Goal: Task Accomplishment & Management: Complete application form

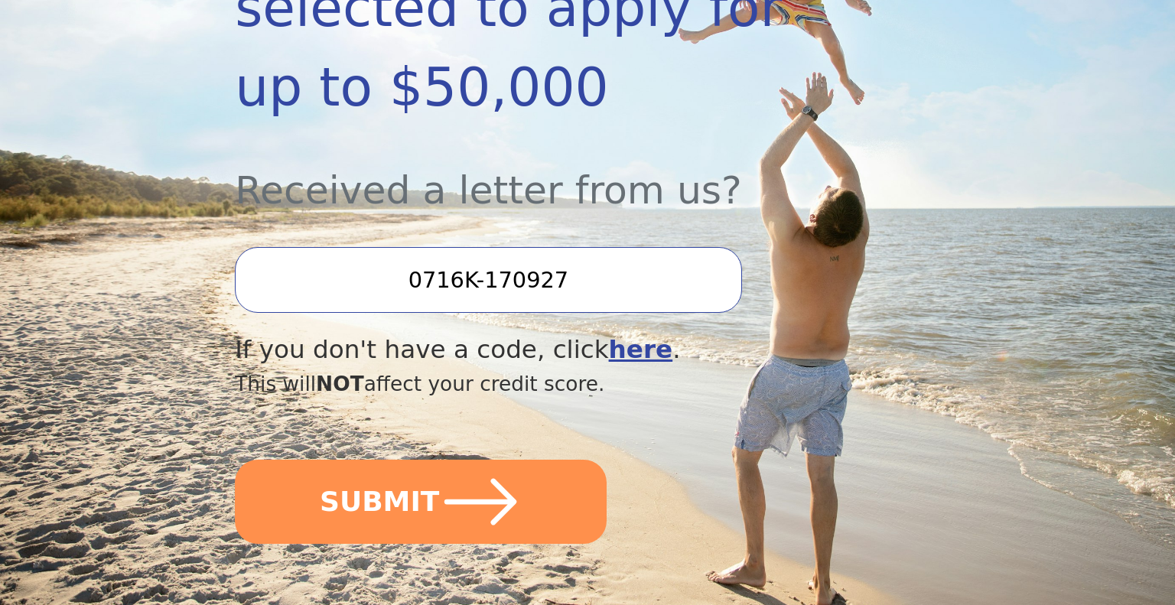
scroll to position [443, 0]
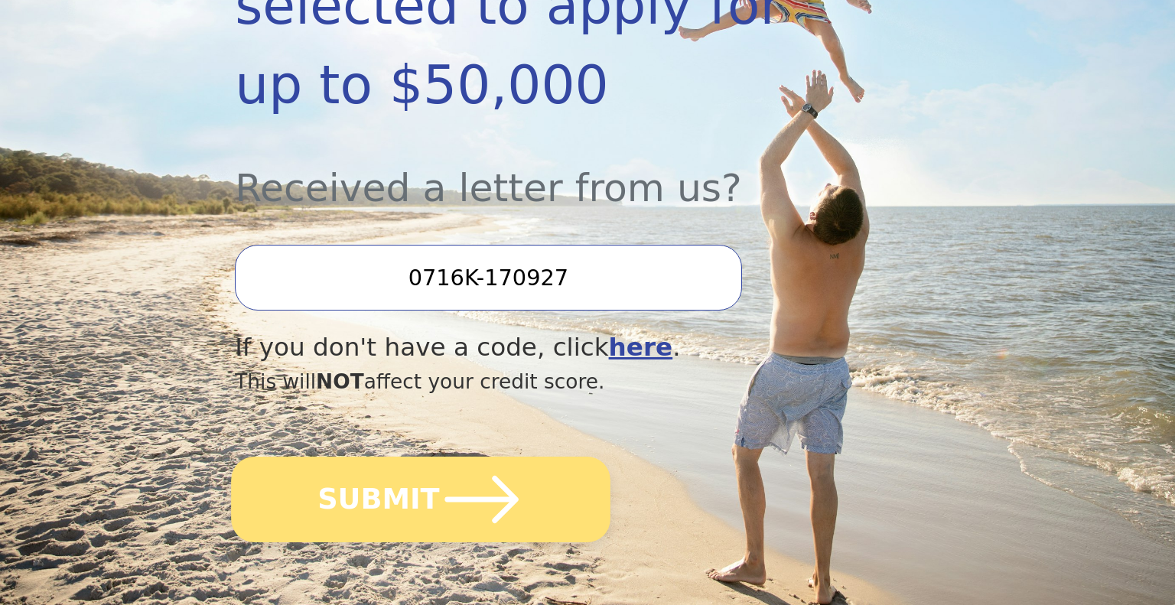
click at [440, 457] on icon "submit" at bounding box center [482, 499] width 84 height 84
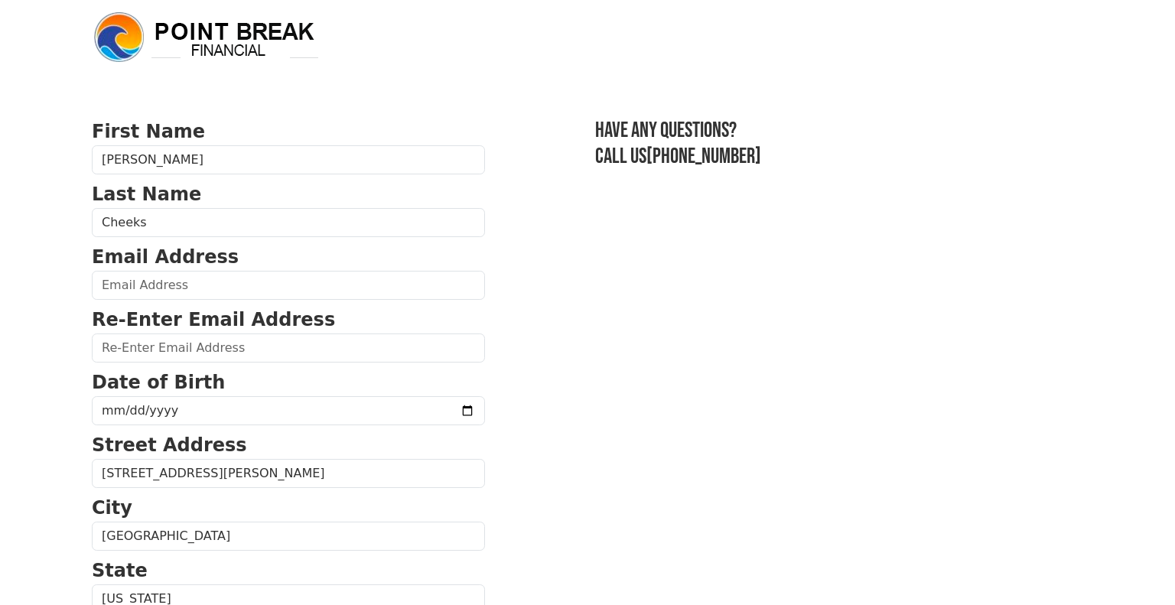
scroll to position [8, 0]
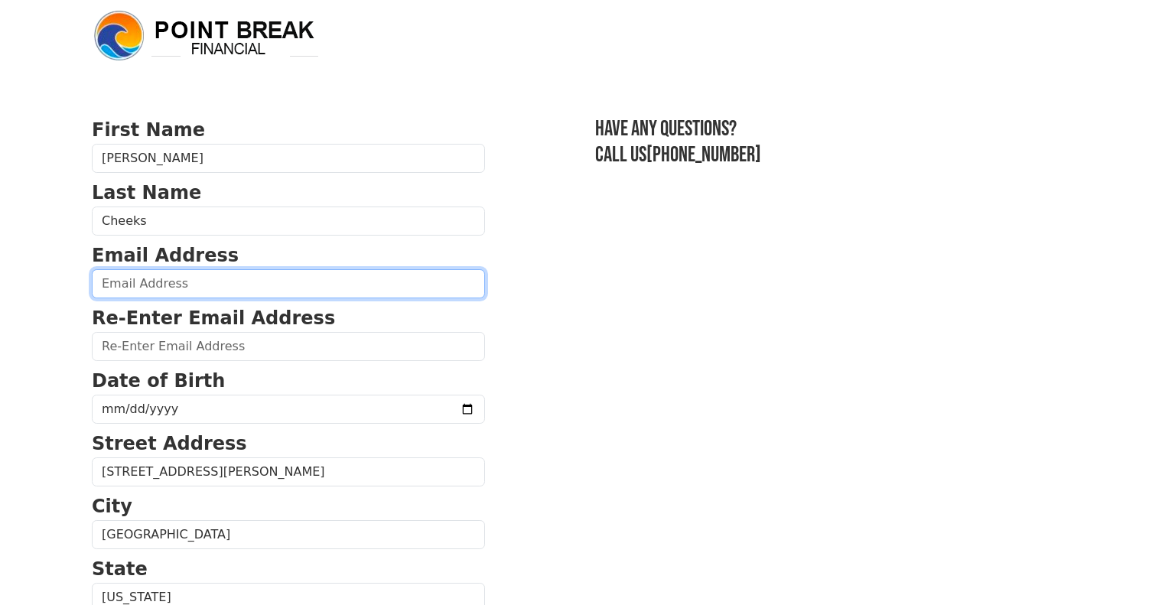
click at [223, 285] on input "email" at bounding box center [288, 283] width 393 height 29
type input "technowizardary@gmail.com"
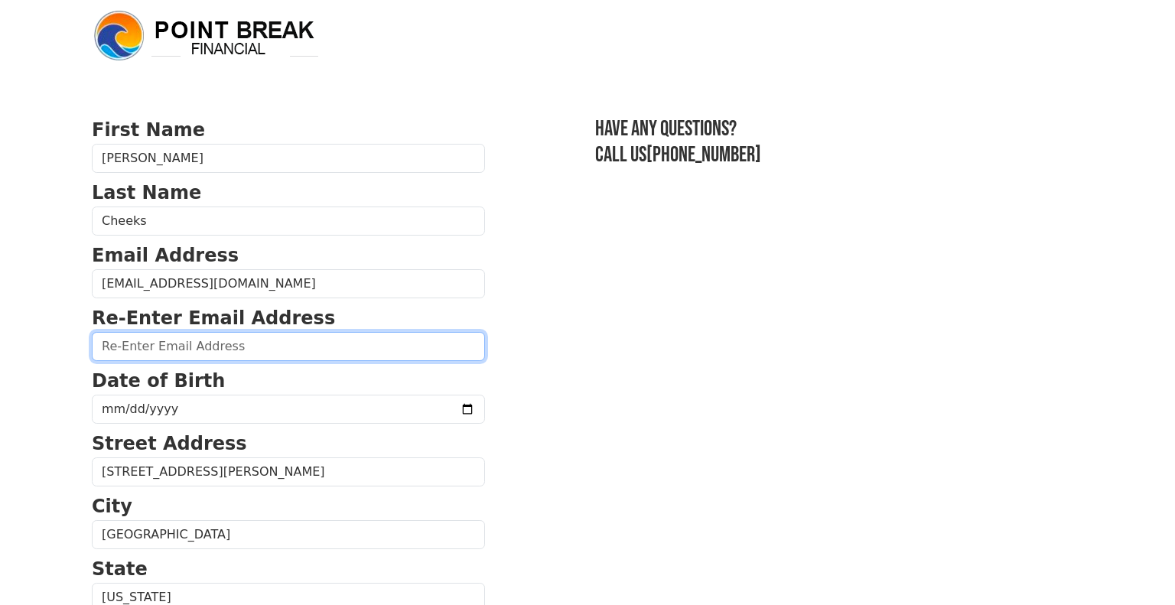
click at [236, 350] on input "email" at bounding box center [288, 346] width 393 height 29
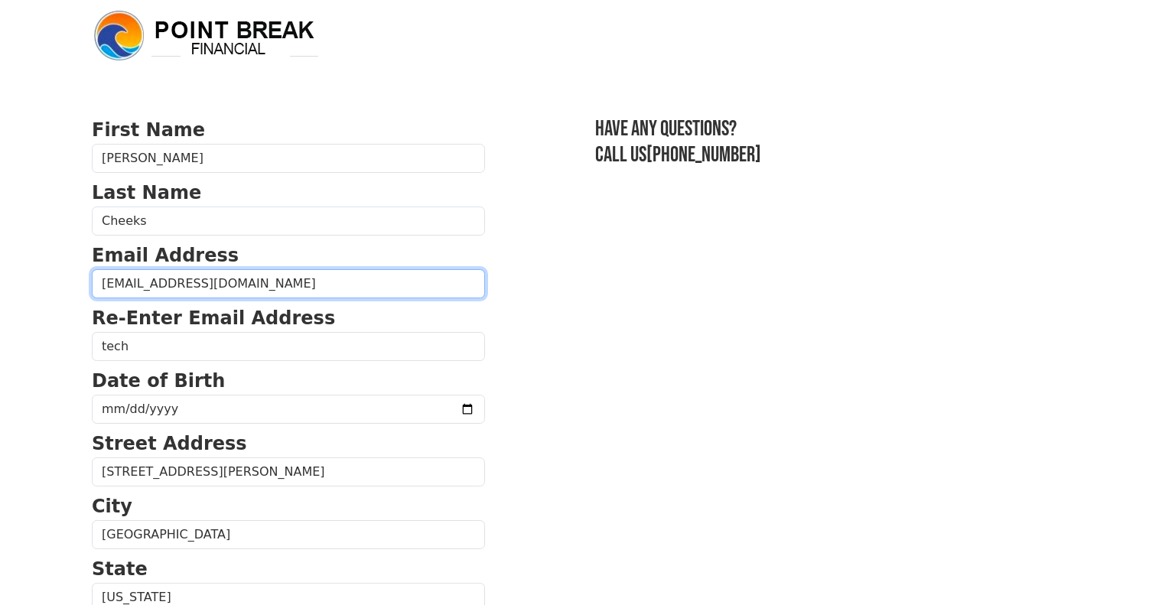
click at [285, 285] on input "technowizardary@gmail.com" at bounding box center [288, 283] width 393 height 29
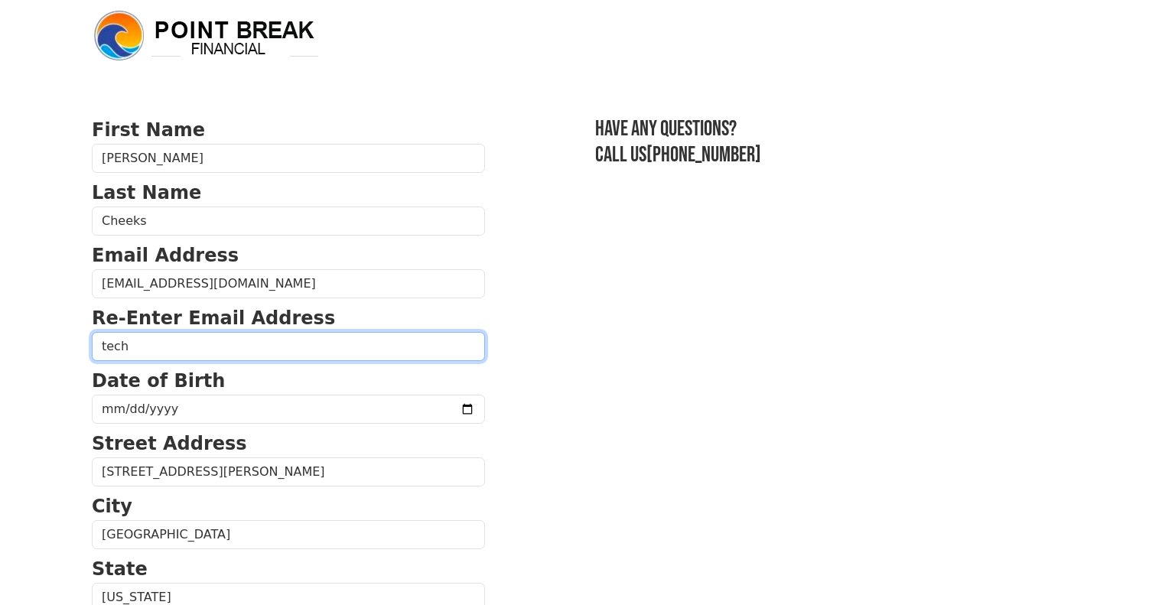
paste input "nowizardary@gmail.com"
type input "technowizardary@gmail.com"
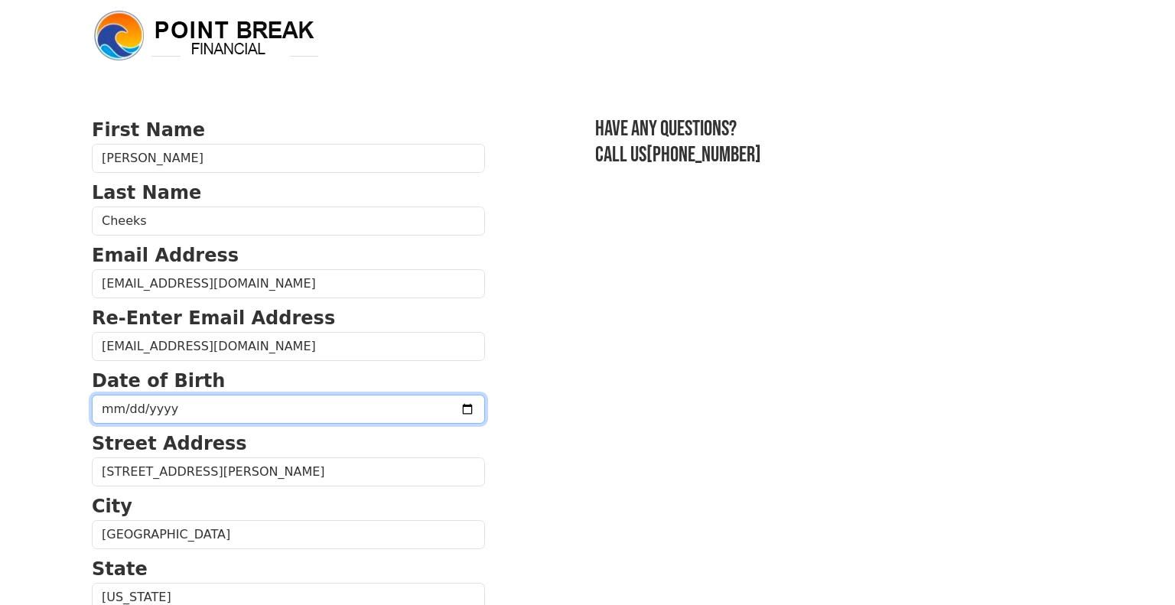
click at [429, 407] on input "date" at bounding box center [288, 409] width 393 height 29
type input "1970-05-08"
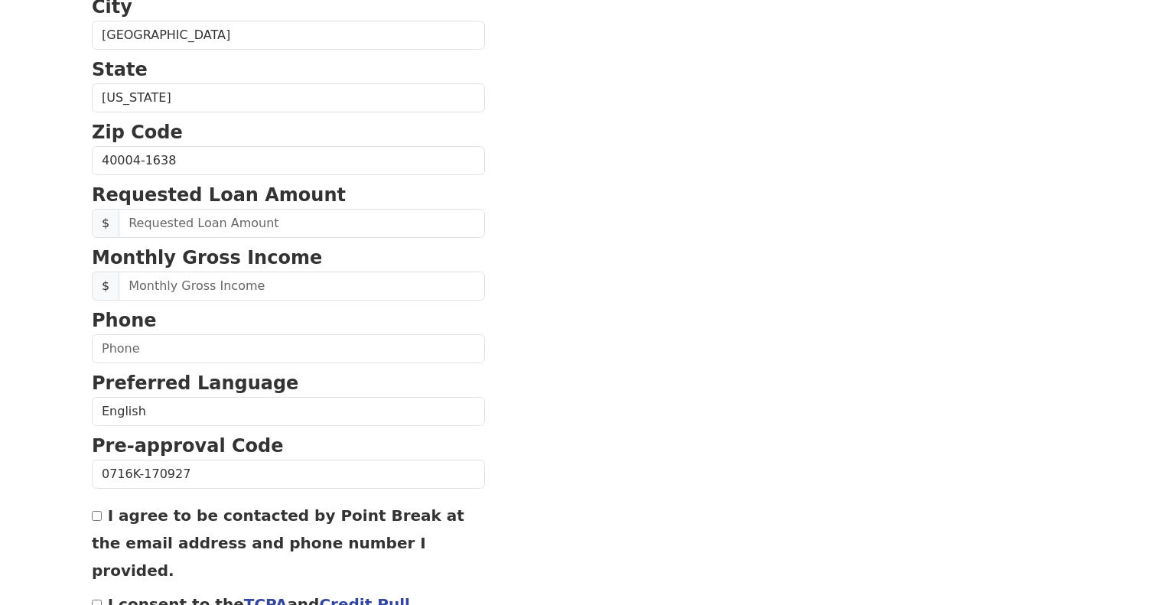
scroll to position [512, 0]
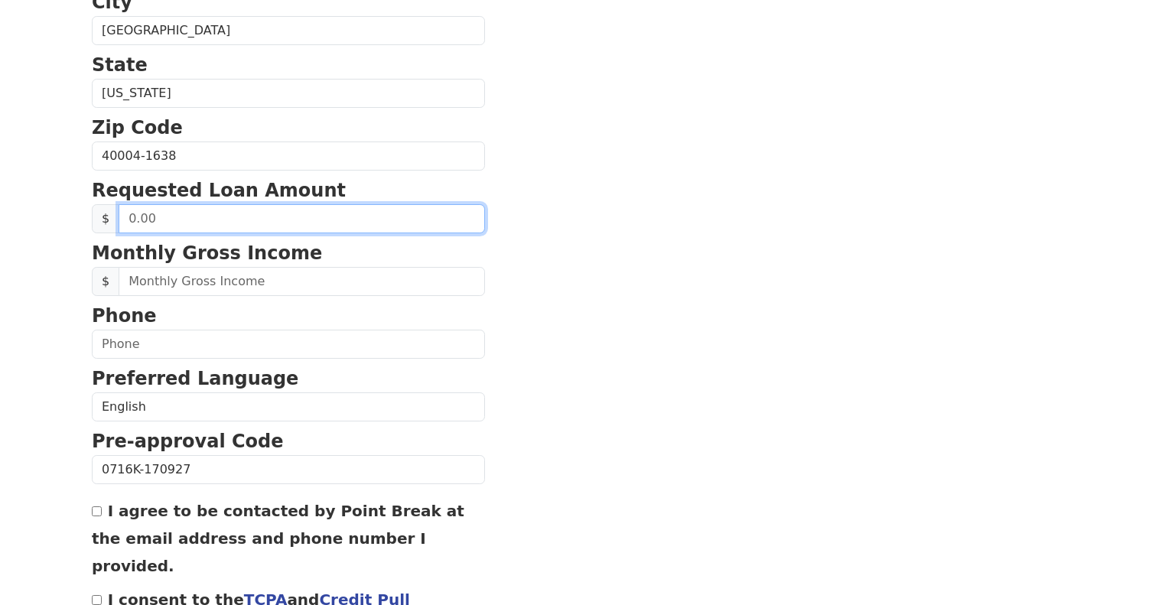
click at [266, 216] on input "text" at bounding box center [302, 218] width 366 height 29
type input "50,000.00"
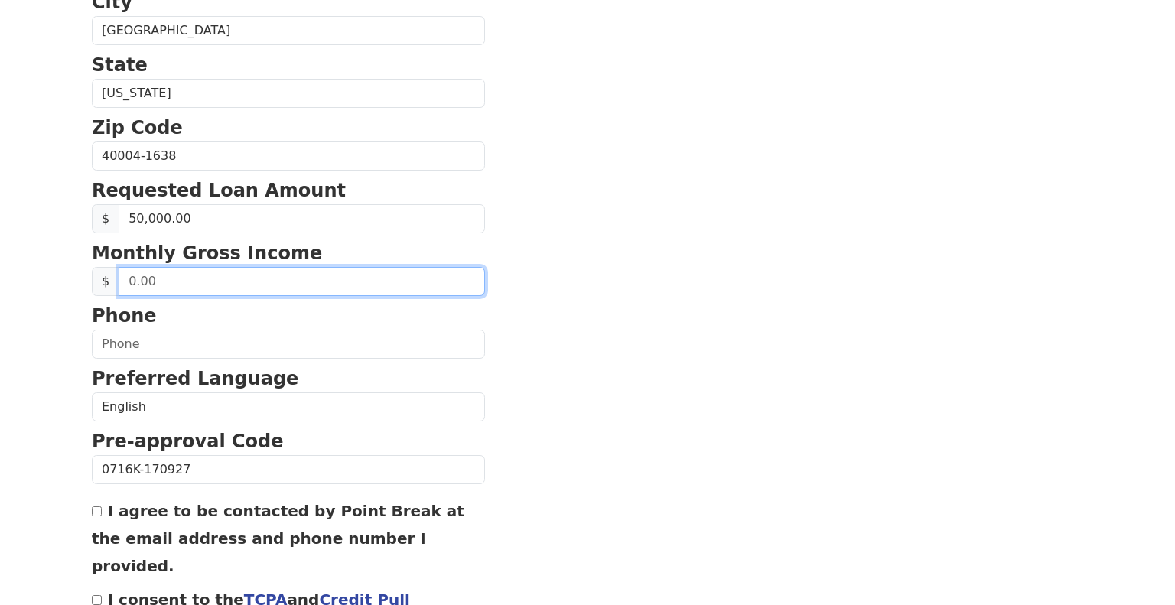
click at [202, 278] on input "text" at bounding box center [302, 281] width 366 height 29
type input "8,040.00"
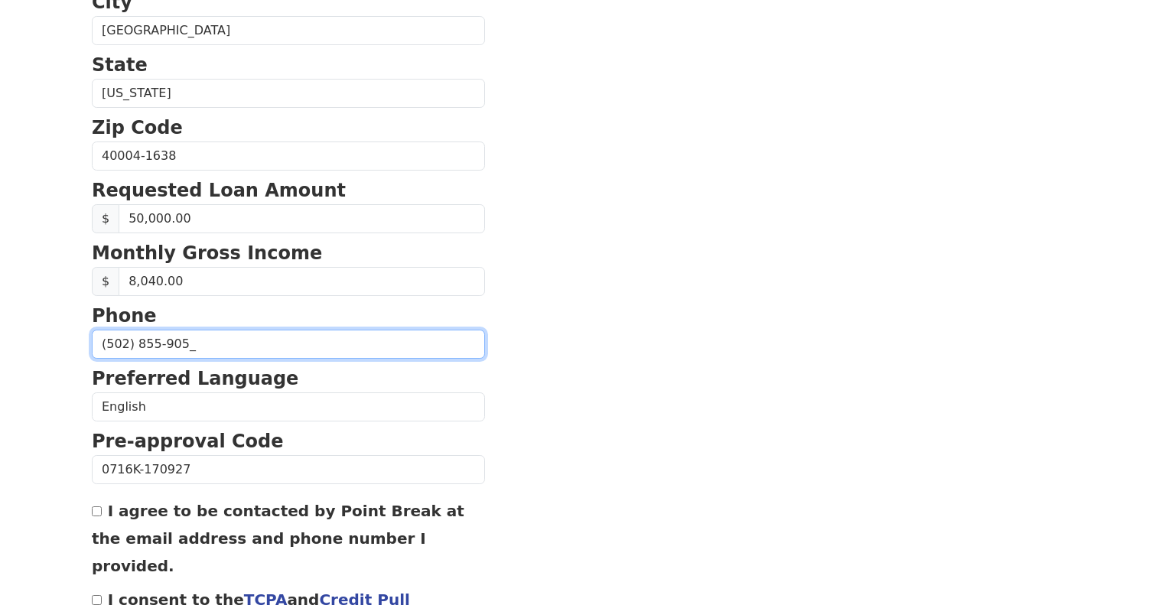
type input "(502) 855-9055"
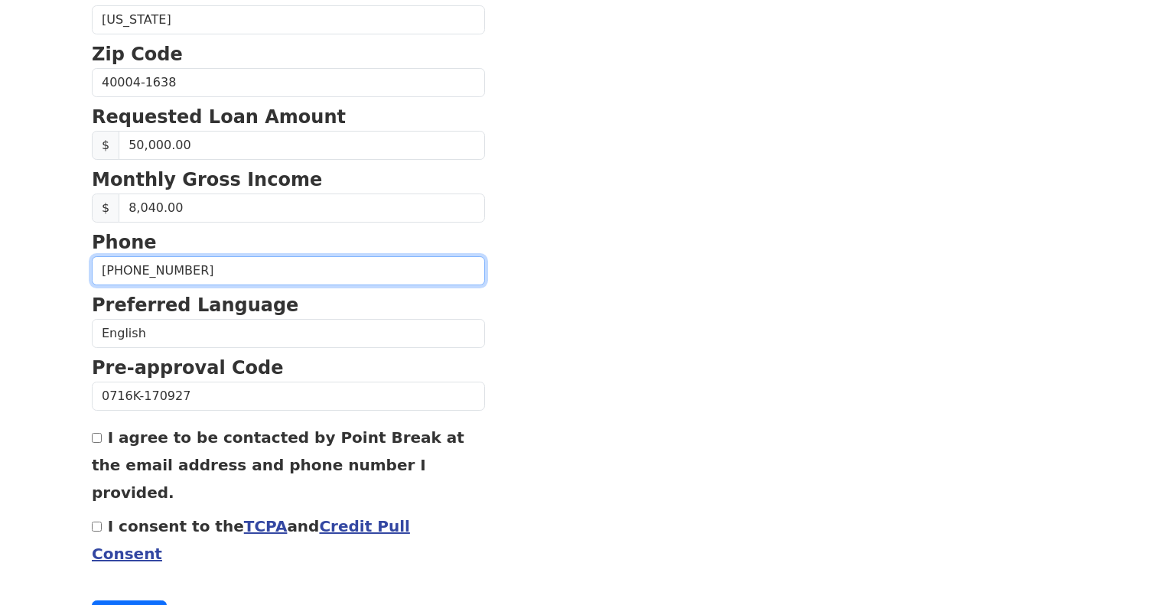
scroll to position [606, 0]
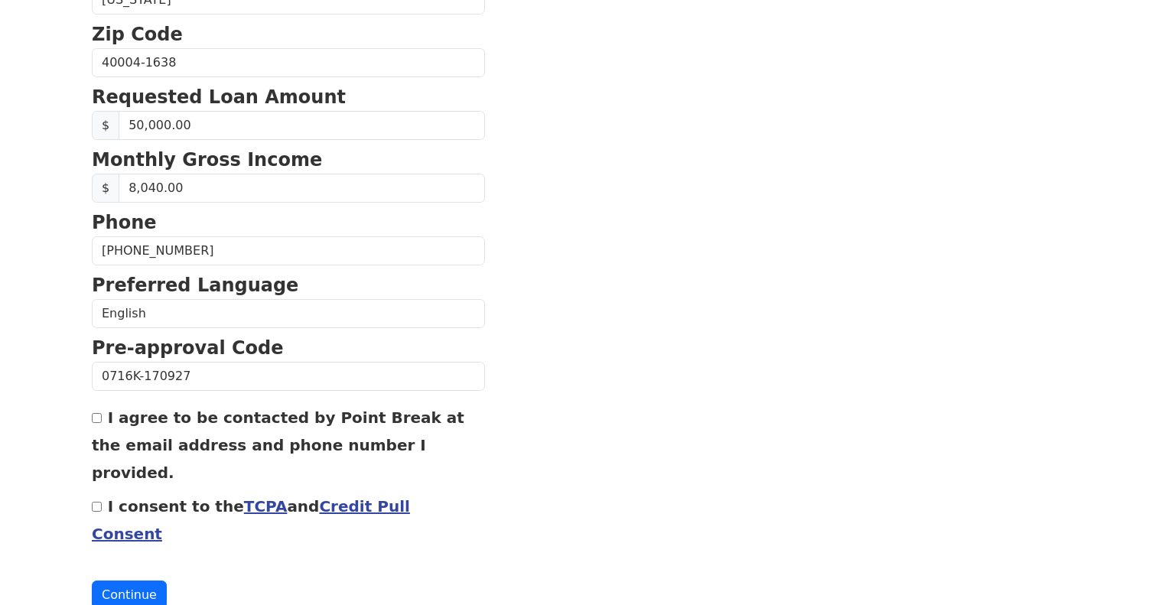
click at [98, 416] on input "I agree to be contacted by Point Break at the email address and phone number I …" at bounding box center [97, 418] width 10 height 10
checkbox input "true"
click at [96, 502] on input "I consent to the TCPA and Credit Pull Consent" at bounding box center [97, 507] width 10 height 10
checkbox input "true"
click at [129, 580] on button "Continue" at bounding box center [129, 594] width 75 height 29
